Goal: Task Accomplishment & Management: Complete application form

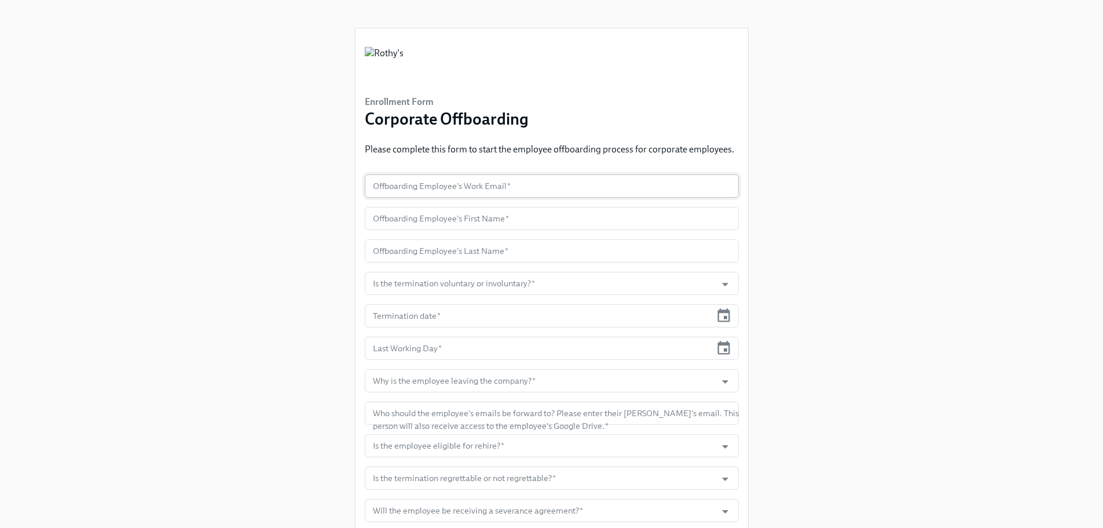
click at [422, 192] on input "text" at bounding box center [552, 185] width 374 height 23
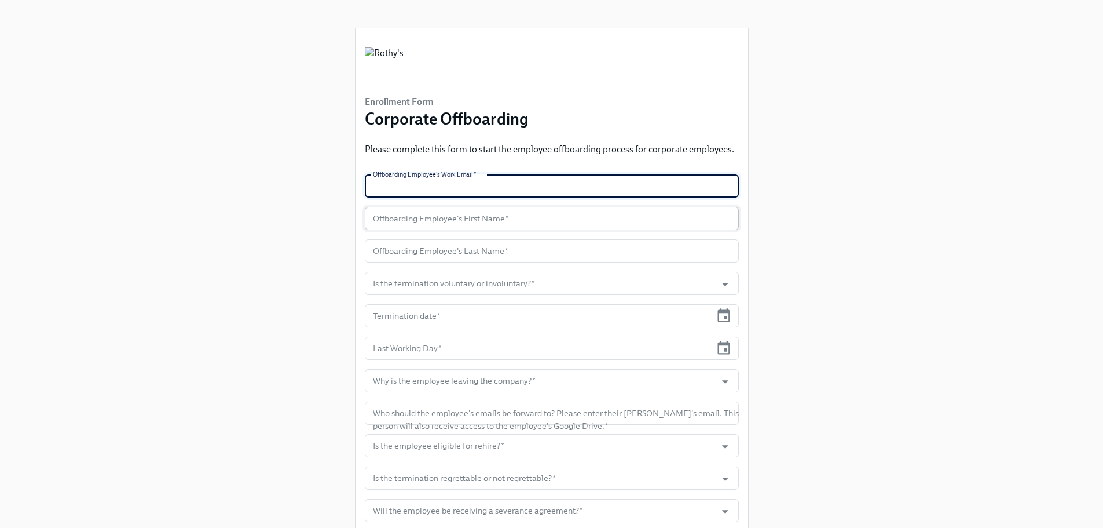
paste input "[EMAIL_ADDRESS][DOMAIN_NAME]"
type input "[EMAIL_ADDRESS][DOMAIN_NAME]"
click at [413, 221] on input "text" at bounding box center [552, 218] width 374 height 23
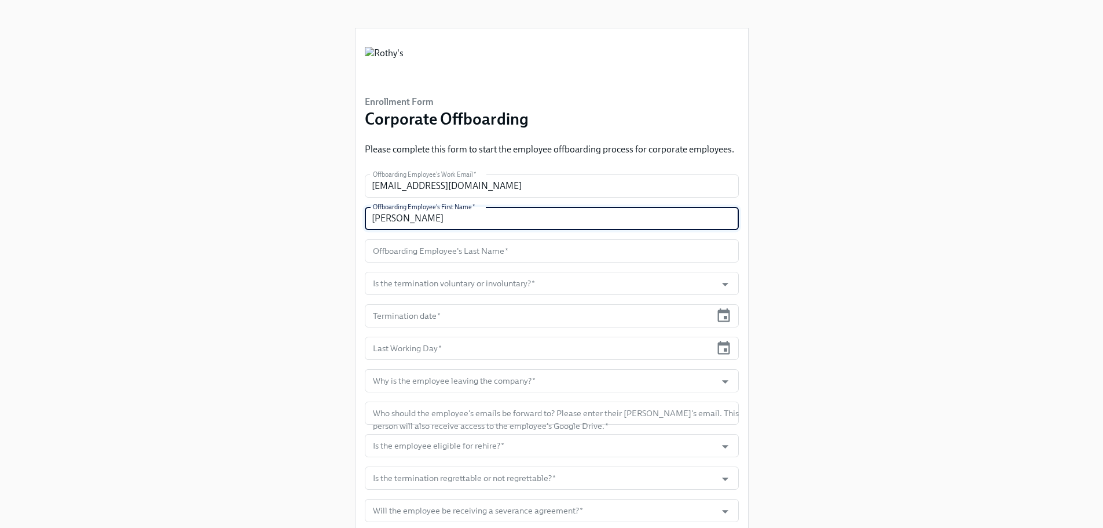
type input "[PERSON_NAME]"
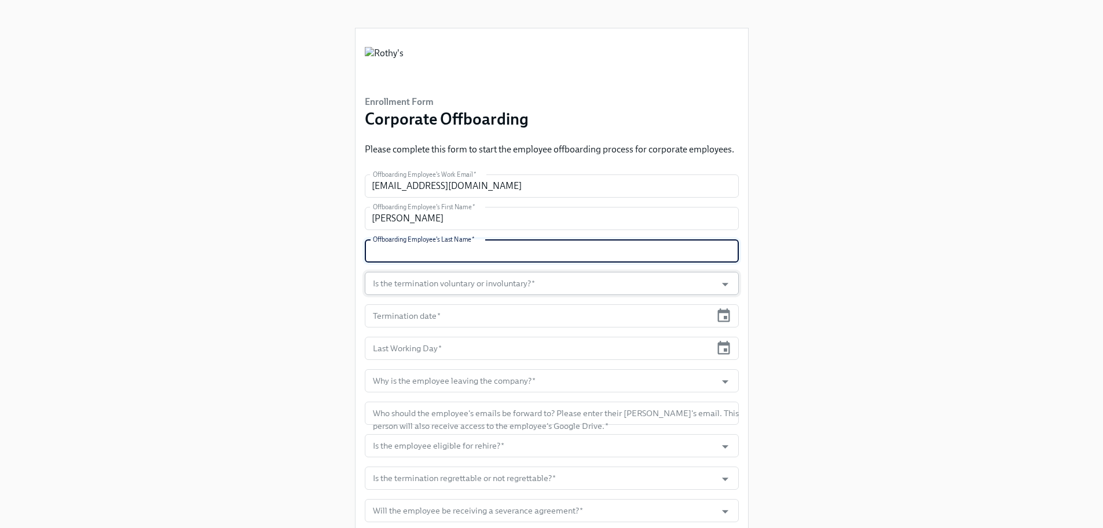
paste input "[PERSON_NAME]"
type input "[PERSON_NAME]"
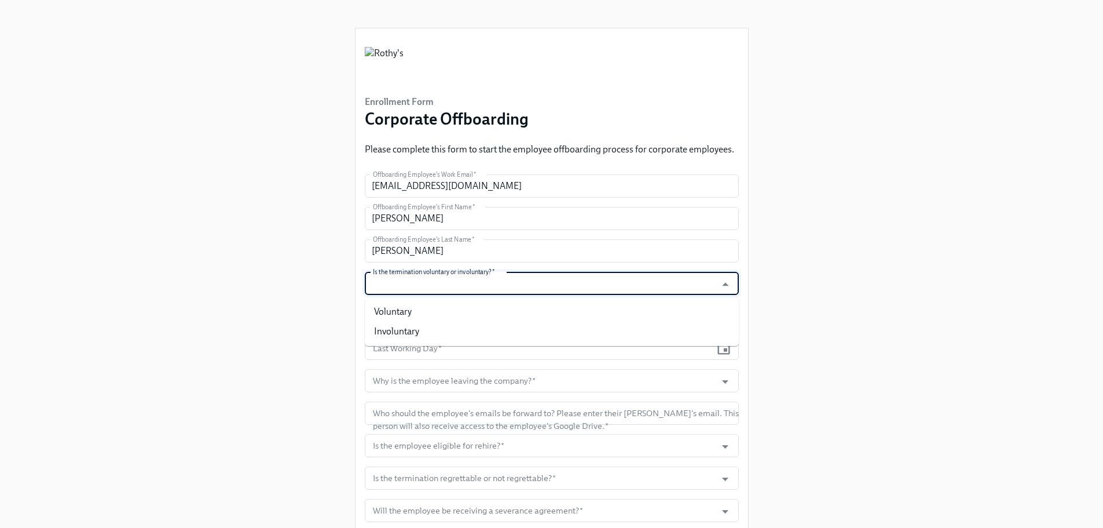
click at [440, 284] on input "Is the termination voluntary or involuntary?   *" at bounding box center [541, 283] width 340 height 23
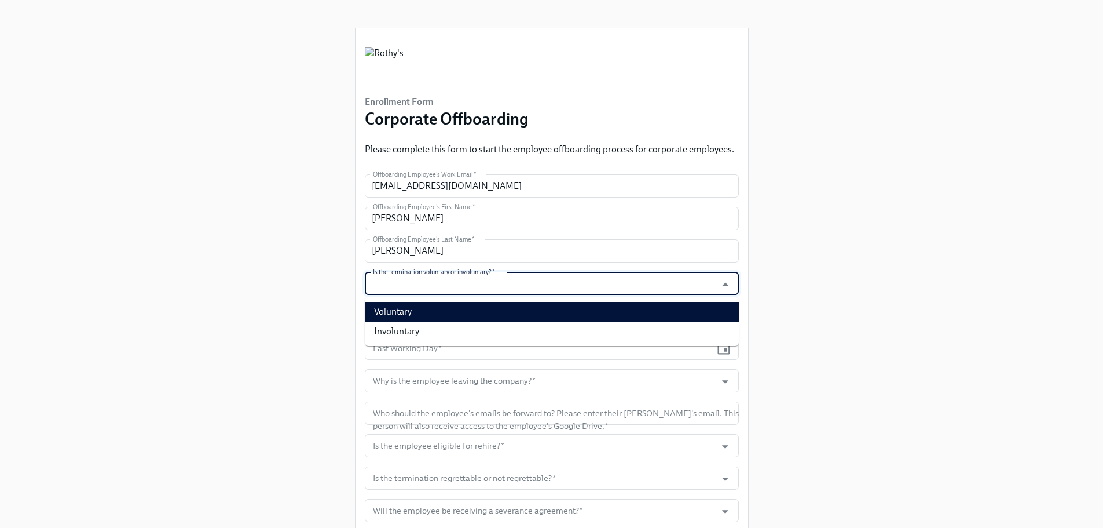
click at [433, 316] on li "Voluntary" at bounding box center [552, 312] width 374 height 20
type input "Voluntary"
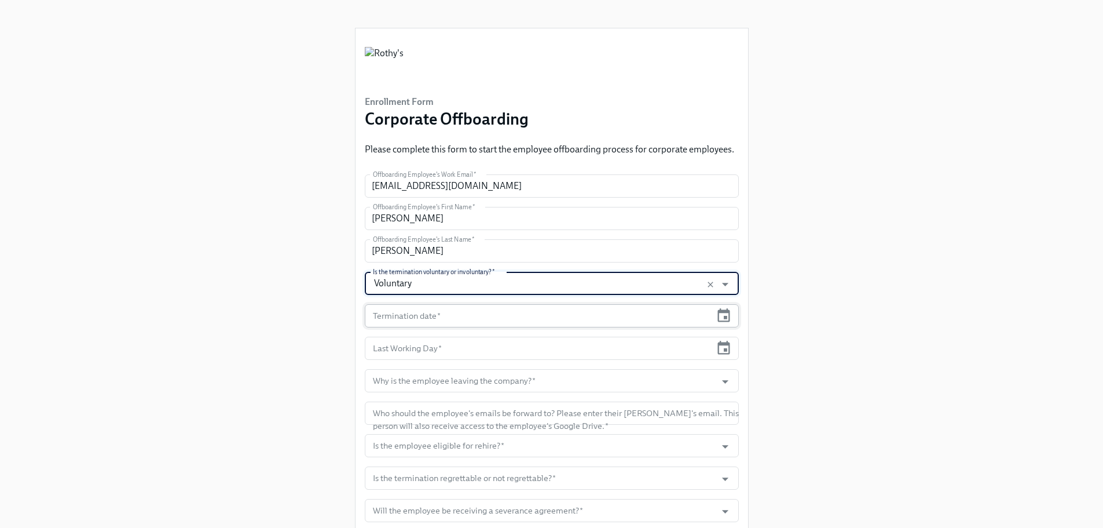
click at [435, 318] on input "text" at bounding box center [538, 315] width 347 height 23
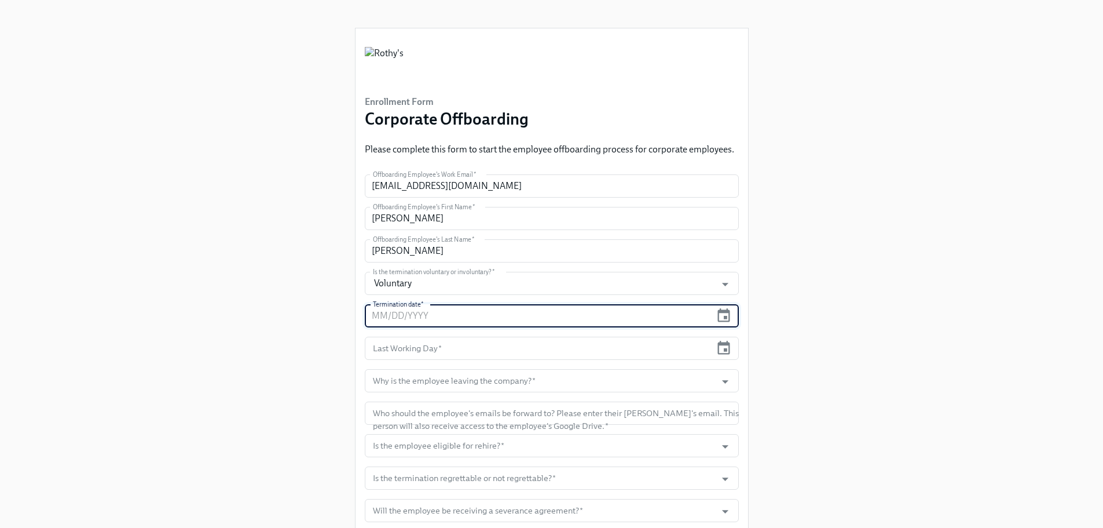
click at [438, 320] on input "text" at bounding box center [538, 315] width 347 height 23
type input "[DATE]"
click at [456, 345] on input "text" at bounding box center [538, 347] width 347 height 23
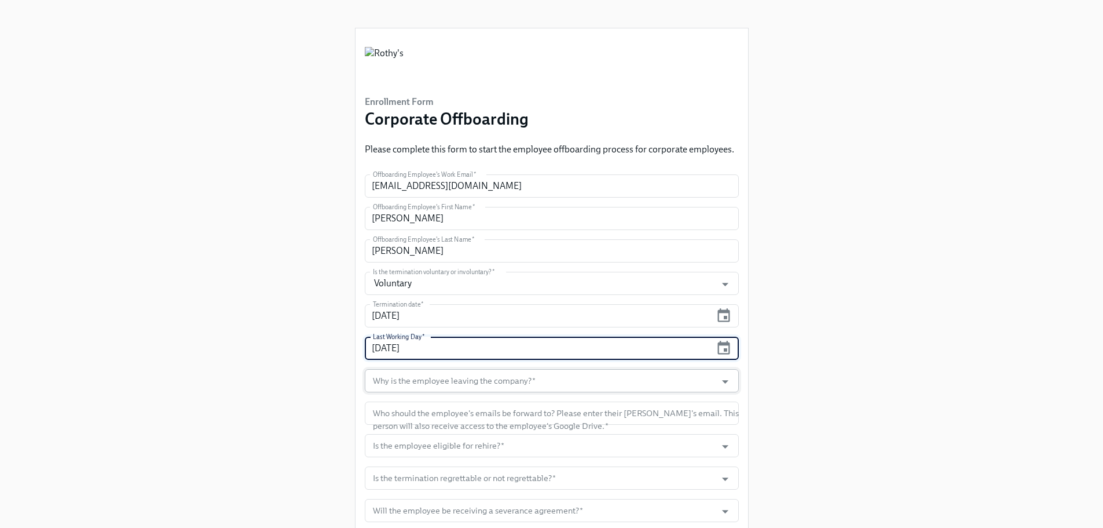
type input "[DATE]"
click at [464, 389] on input "Why is the employee leaving the company?   *" at bounding box center [541, 380] width 340 height 23
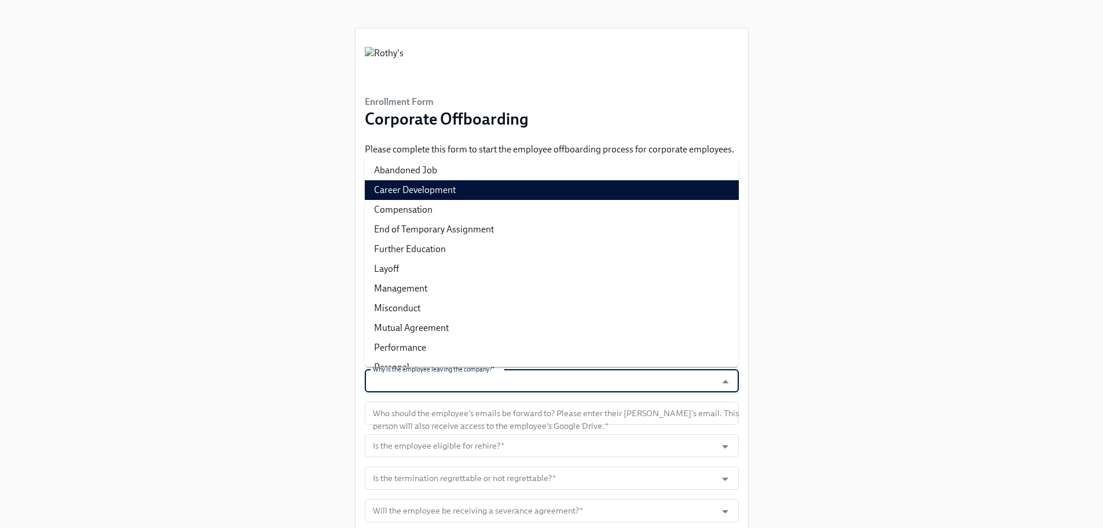
click at [425, 191] on li "Career Development" at bounding box center [552, 190] width 374 height 20
type input "Career Development"
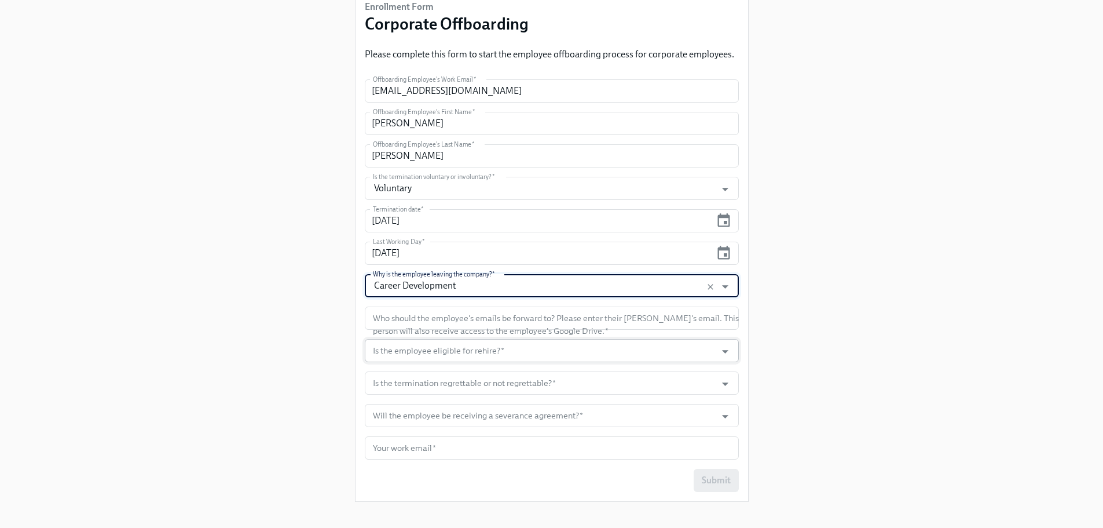
scroll to position [106, 0]
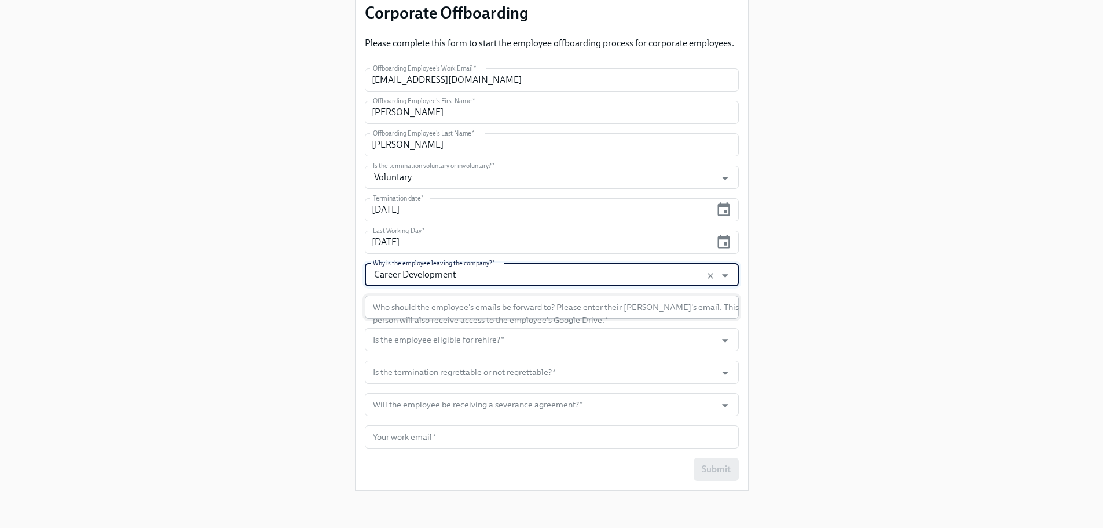
click at [415, 310] on input "text" at bounding box center [552, 306] width 374 height 23
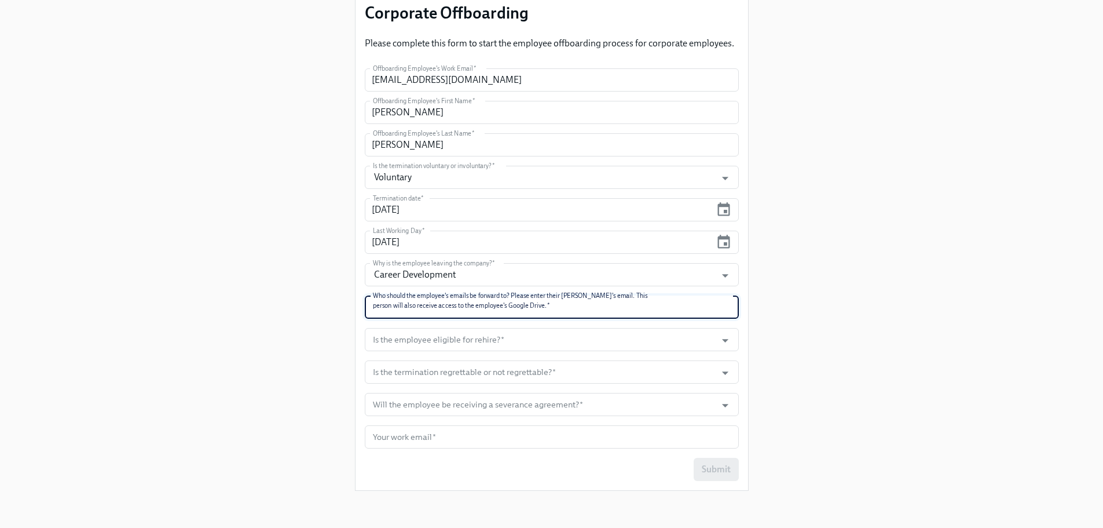
paste input "[EMAIL_ADDRESS][DOMAIN_NAME]"
type input "[EMAIL_ADDRESS][DOMAIN_NAME]"
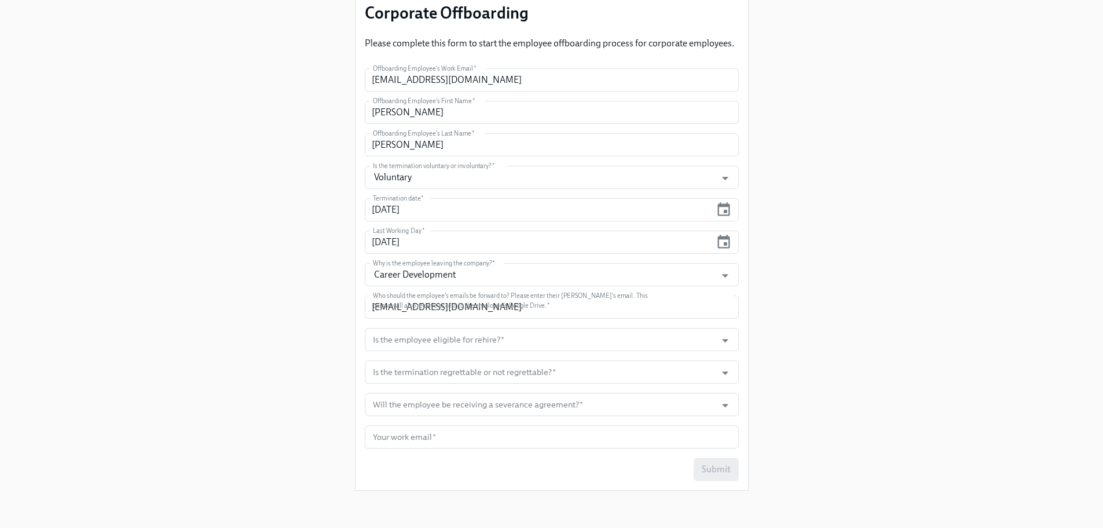
click at [248, 347] on div "Enrollment Form Corporate Offboarding Please complete this form to start the em…" at bounding box center [552, 197] width 1048 height 606
click at [448, 347] on input "Is the employee eligible for rehire?   *" at bounding box center [541, 339] width 340 height 23
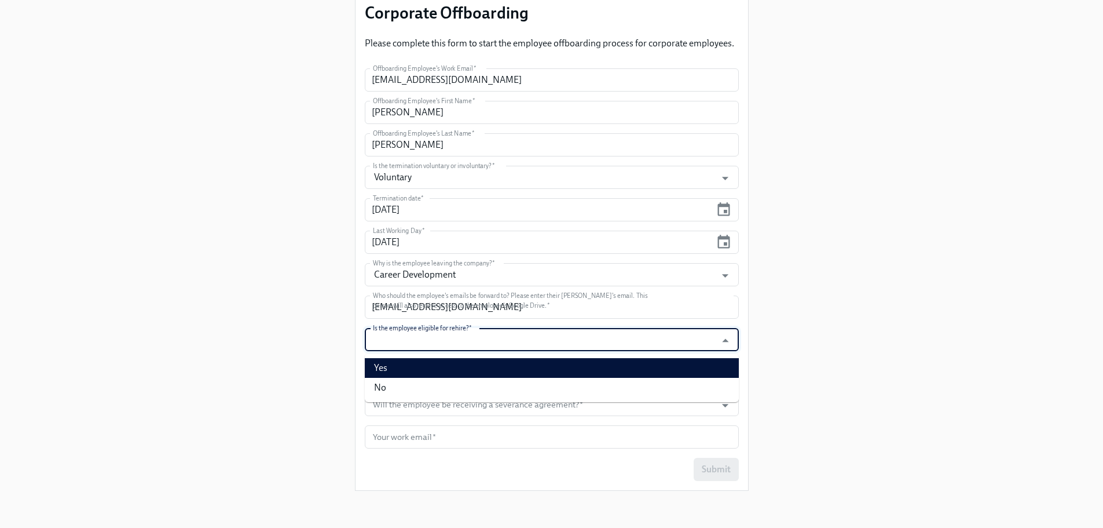
click at [427, 369] on li "Yes" at bounding box center [552, 368] width 374 height 20
type input "Yes"
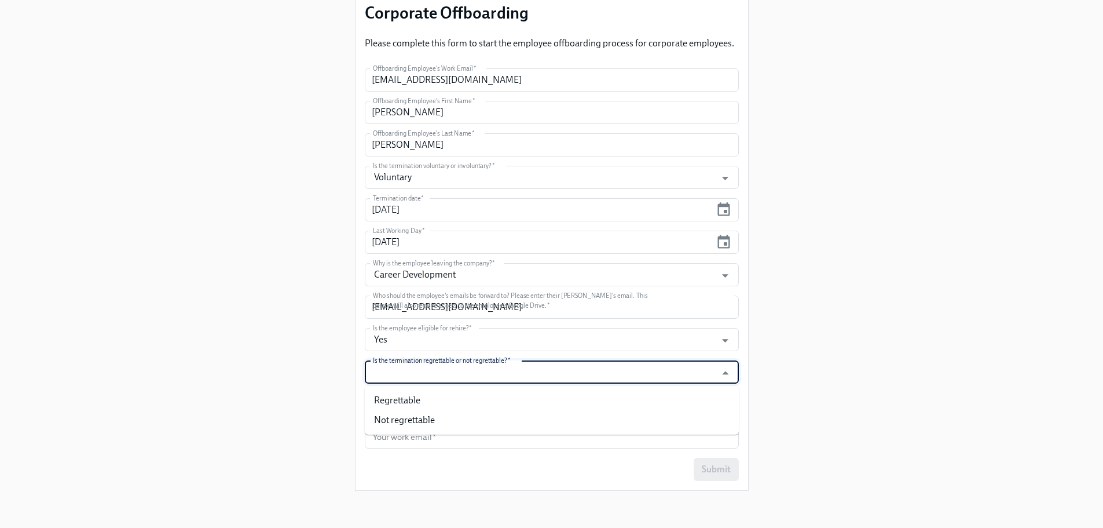
click at [427, 376] on input "Is the termination regrettable or not regrettable?   *" at bounding box center [541, 371] width 340 height 23
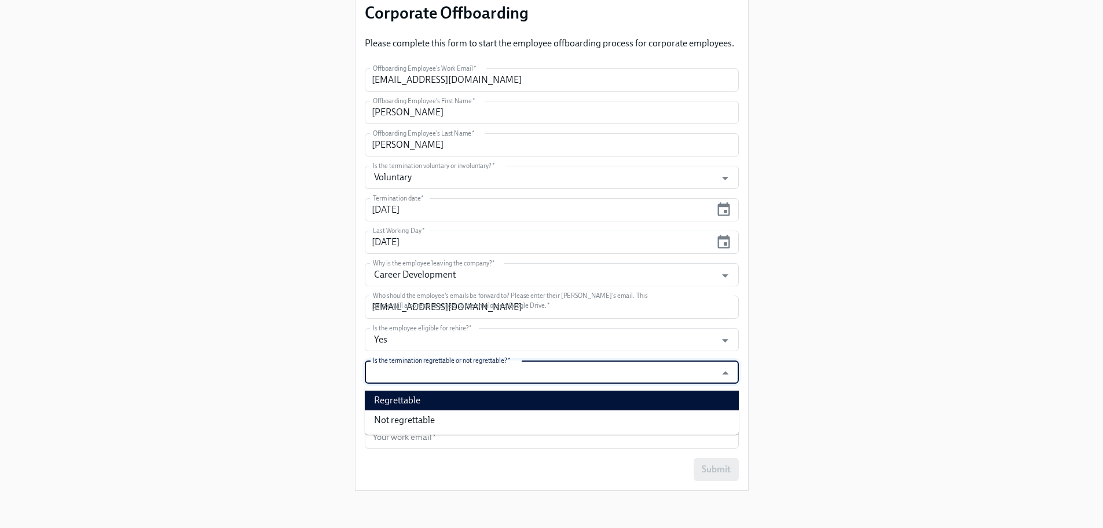
click at [426, 404] on li "Regrettable" at bounding box center [552, 400] width 374 height 20
type input "Regrettable"
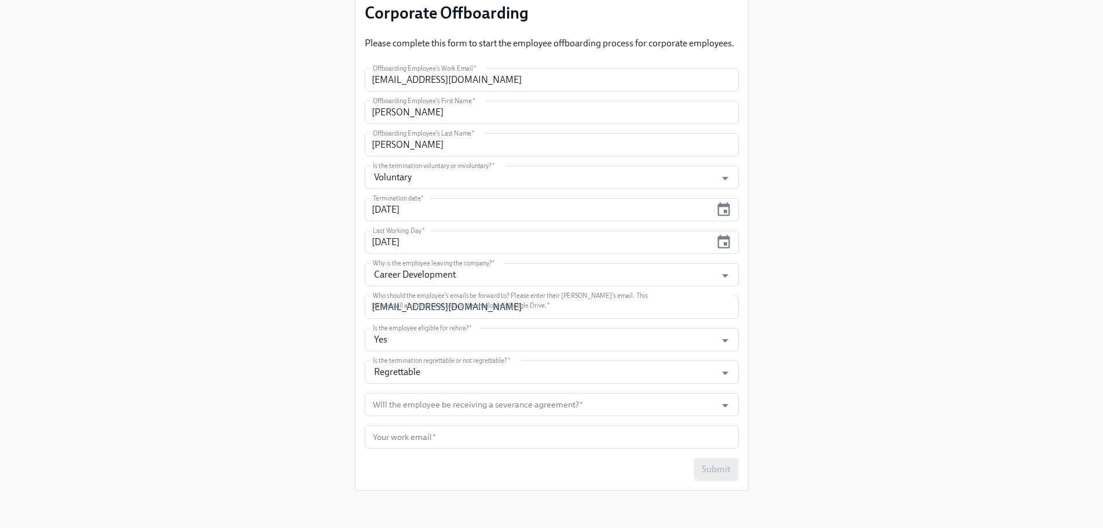
click at [293, 390] on div "Enrollment Form Corporate Offboarding Please complete this form to start the em…" at bounding box center [552, 197] width 1048 height 606
click at [456, 412] on input "Will the employee be receiving a severance agreement?   *" at bounding box center [541, 404] width 340 height 23
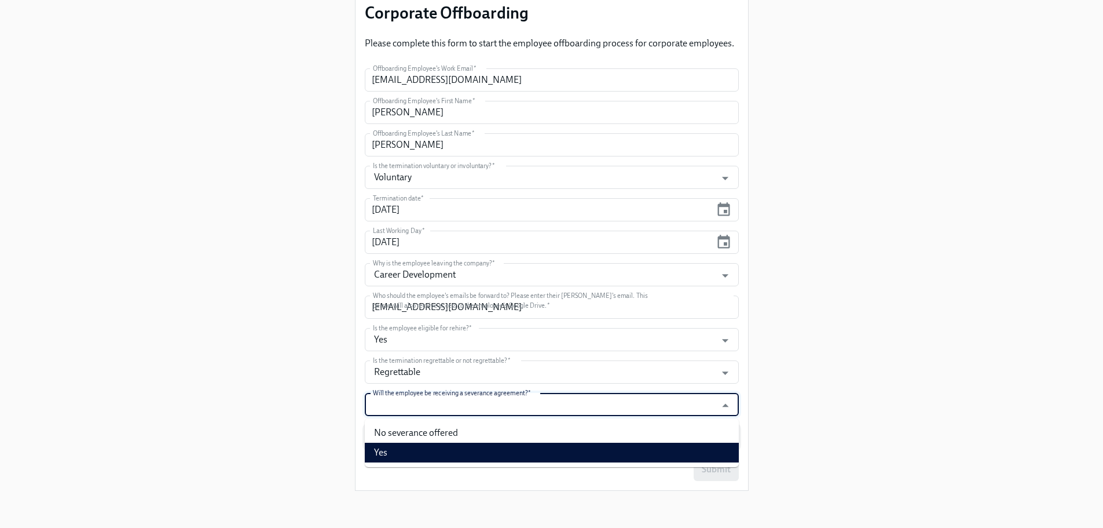
drag, startPoint x: 426, startPoint y: 452, endPoint x: 426, endPoint y: 441, distance: 11.0
click at [426, 444] on li "Yes" at bounding box center [552, 452] width 374 height 20
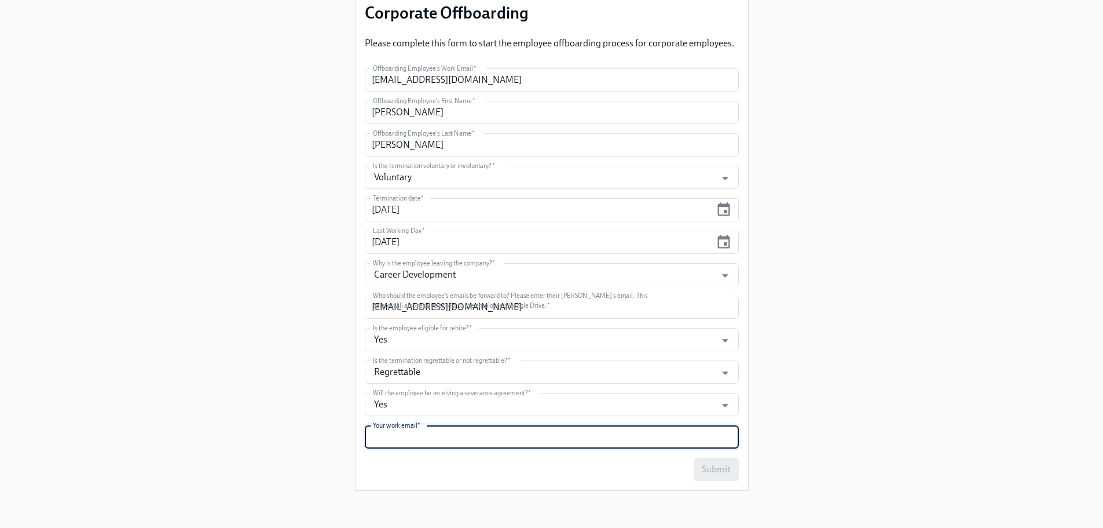
click at [426, 440] on input "text" at bounding box center [552, 436] width 374 height 23
click at [419, 406] on input "Yes" at bounding box center [541, 404] width 340 height 23
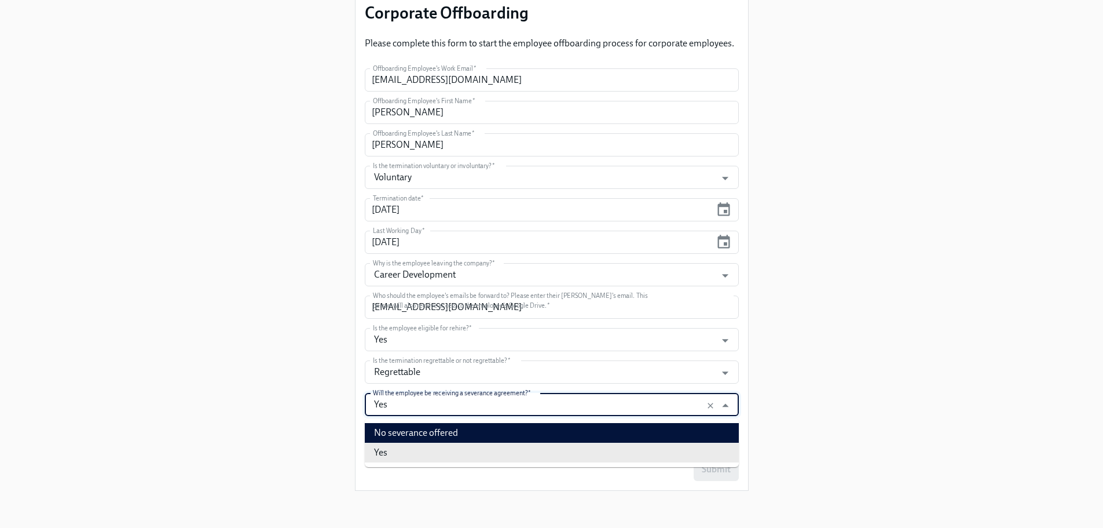
click at [417, 430] on li "No severance offered" at bounding box center [552, 433] width 374 height 20
type input "No severance offered"
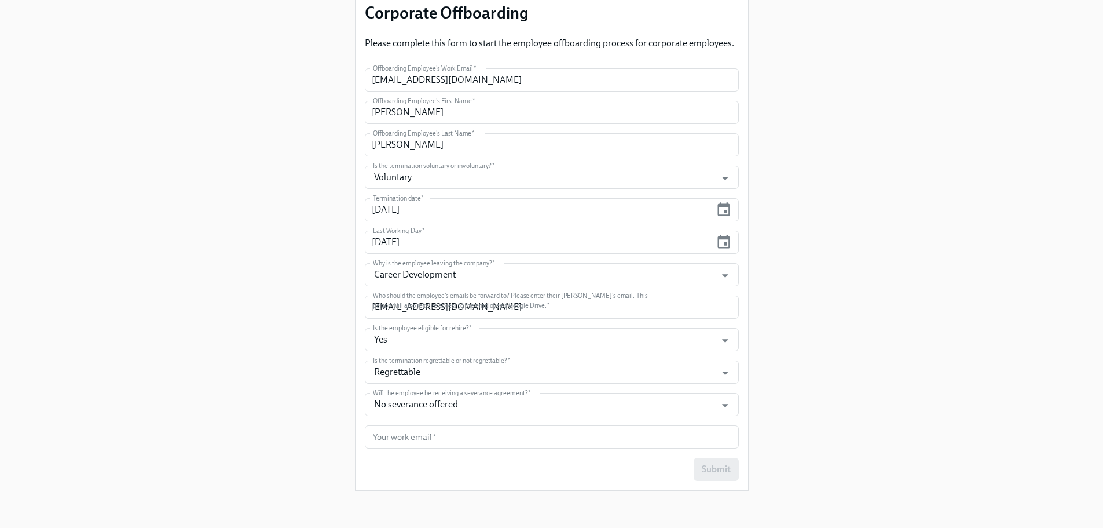
click at [338, 412] on div "Enrollment Form Corporate Offboarding Please complete this form to start the em…" at bounding box center [552, 197] width 1048 height 606
click at [433, 434] on input "text" at bounding box center [552, 436] width 374 height 23
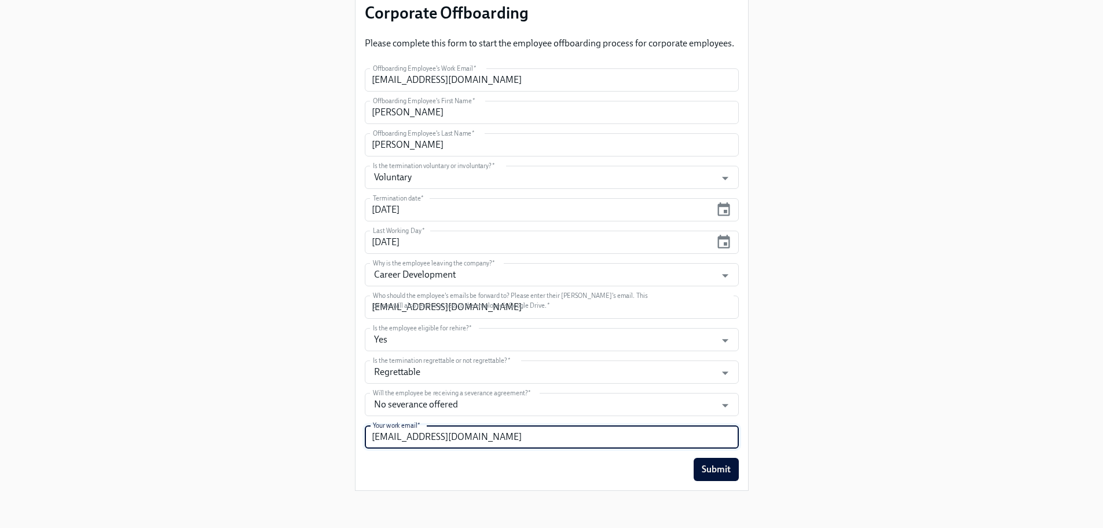
type input "[EMAIL_ADDRESS][DOMAIN_NAME]"
click at [411, 482] on div "Enrollment Form Corporate Offboarding Please complete this form to start the em…" at bounding box center [552, 205] width 393 height 567
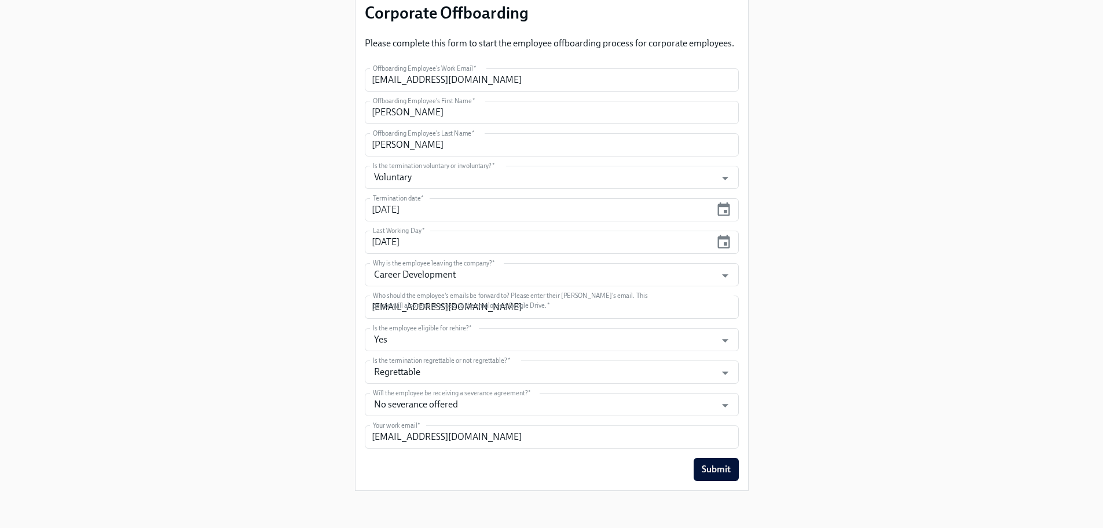
click at [326, 277] on div "Enrollment Form Corporate Offboarding Please complete this form to start the em…" at bounding box center [552, 197] width 1048 height 606
click at [446, 292] on form "Offboarding Employee's Work Email   * [EMAIL_ADDRESS][DOMAIN_NAME] Offboarding …" at bounding box center [552, 274] width 374 height 412
click at [463, 303] on input "[EMAIL_ADDRESS][DOMAIN_NAME]" at bounding box center [552, 306] width 374 height 23
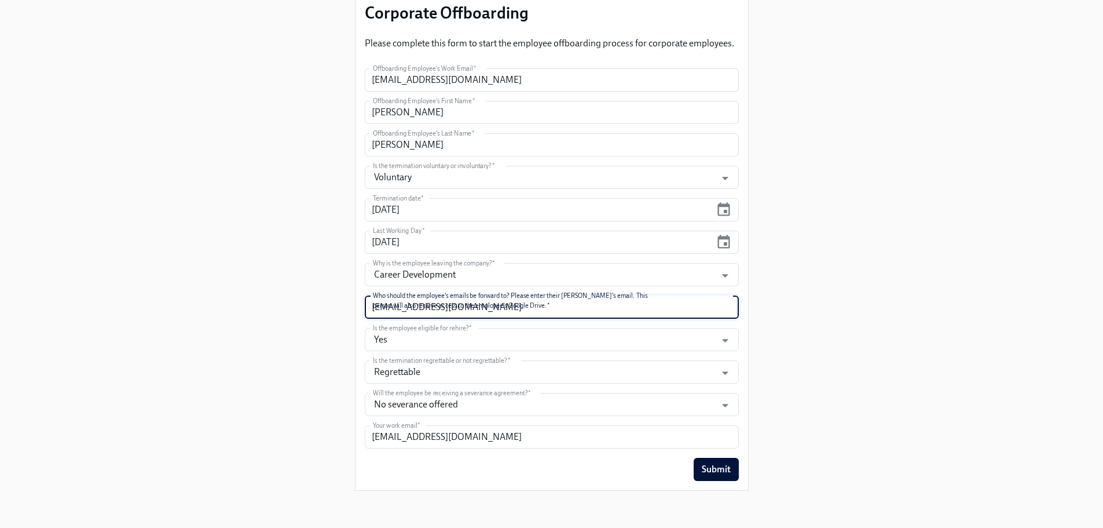
drag, startPoint x: 825, startPoint y: 342, endPoint x: 809, endPoint y: 358, distance: 22.5
click at [825, 342] on div "Enrollment Form Corporate Offboarding Please complete this form to start the em…" at bounding box center [552, 197] width 1048 height 606
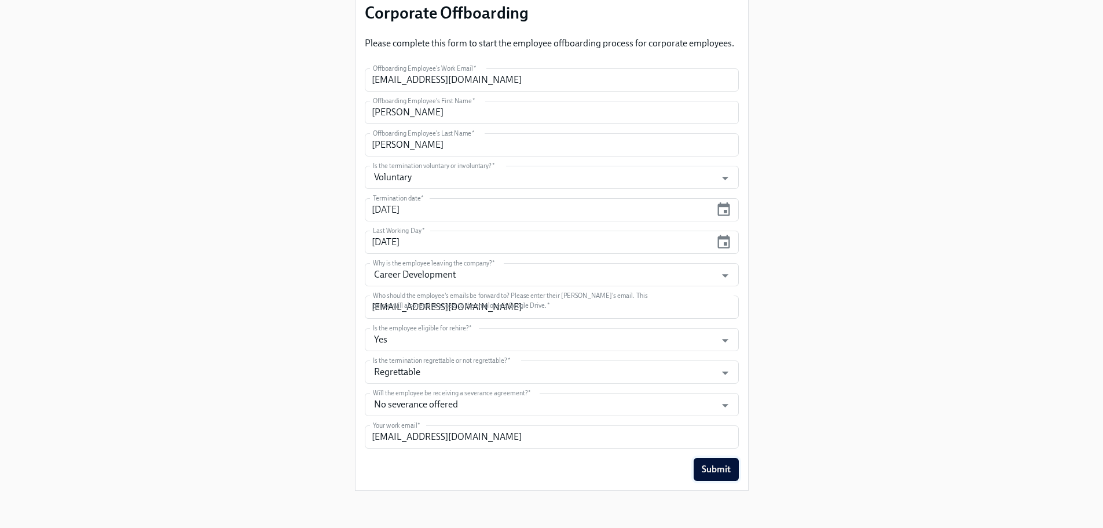
click at [720, 464] on span "Submit" at bounding box center [716, 469] width 29 height 12
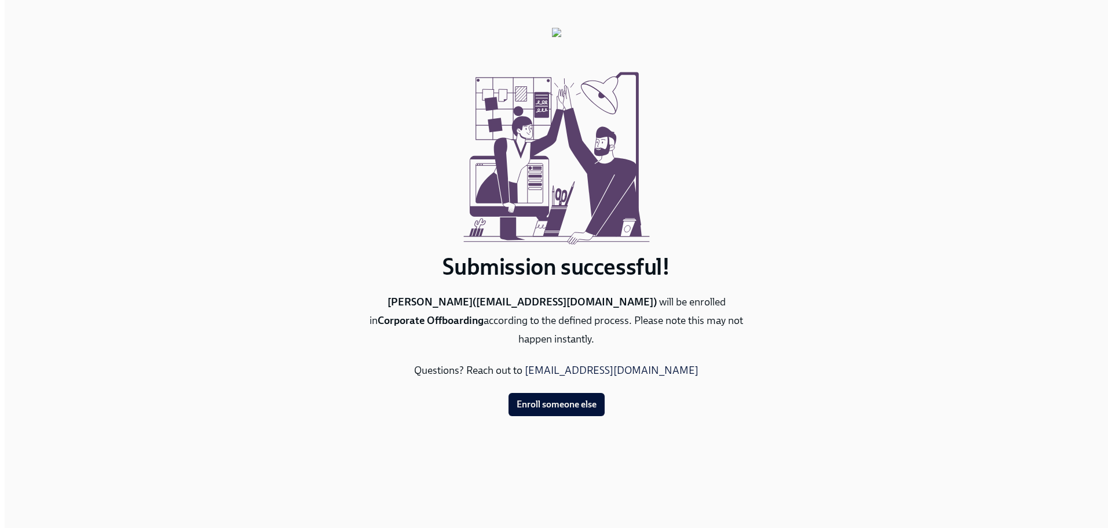
scroll to position [0, 0]
